Goal: Register for event/course

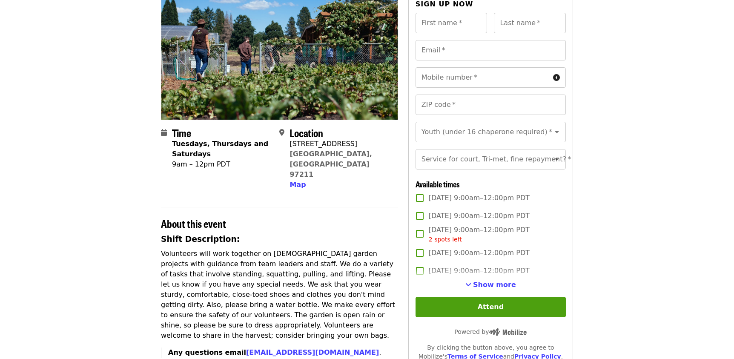
scroll to position [128, 0]
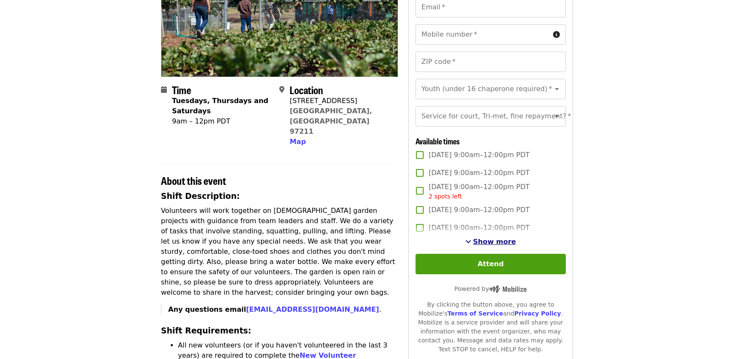
click at [498, 246] on span "Show more" at bounding box center [494, 242] width 43 height 8
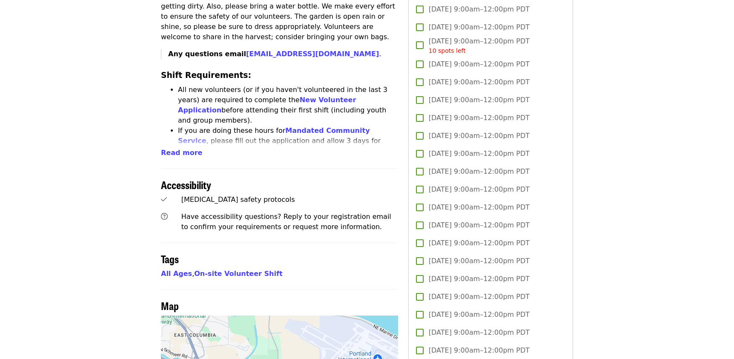
scroll to position [341, 0]
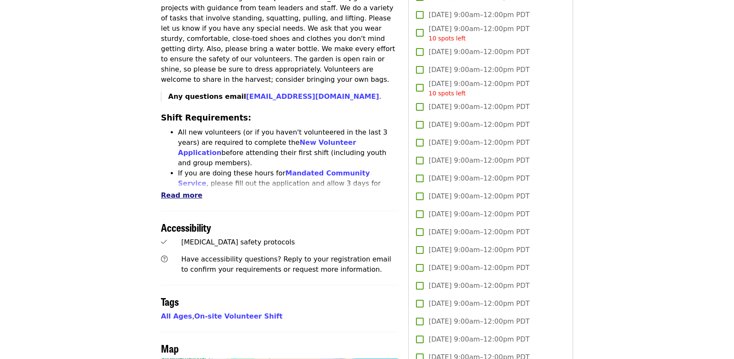
click at [176, 191] on span "Read more" at bounding box center [181, 195] width 41 height 8
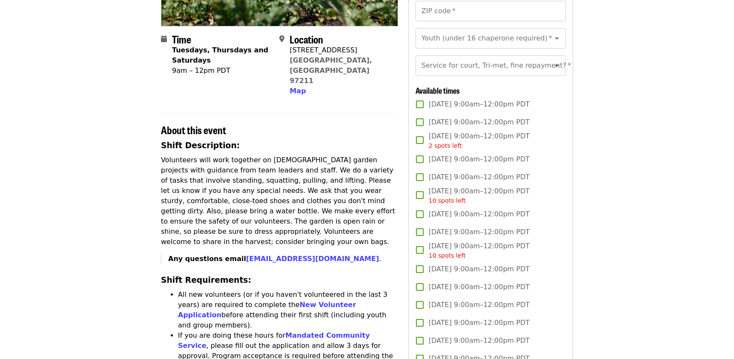
scroll to position [0, 0]
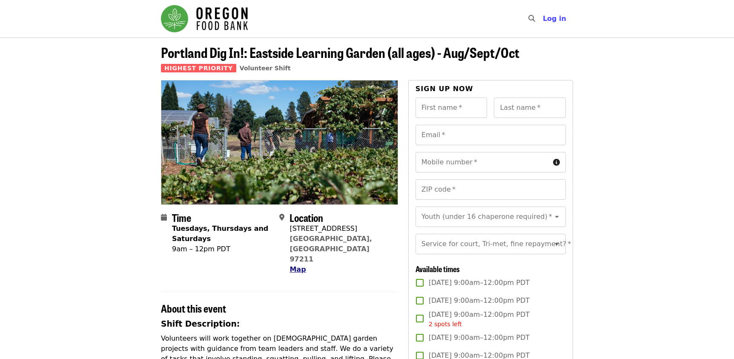
click at [296, 265] on span "Map" at bounding box center [298, 269] width 16 height 8
click at [552, 249] on icon "Open" at bounding box center [557, 244] width 10 height 10
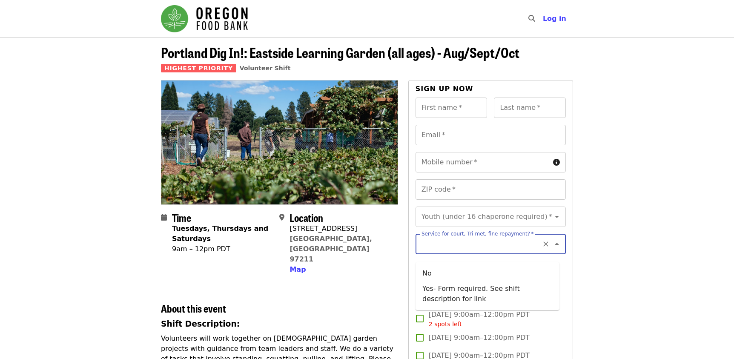
click at [552, 249] on icon "Close" at bounding box center [557, 244] width 10 height 10
click at [552, 216] on icon "Open" at bounding box center [557, 217] width 10 height 10
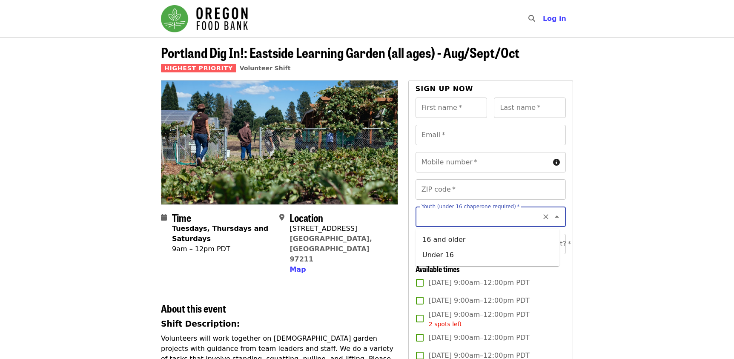
click at [555, 217] on icon "Close" at bounding box center [557, 217] width 4 height 2
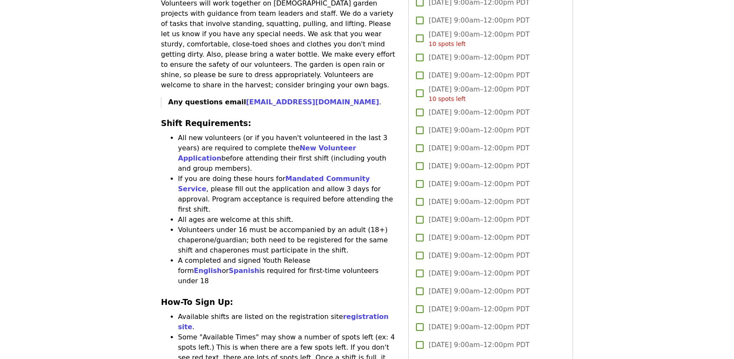
scroll to position [341, 0]
